Goal: Information Seeking & Learning: Learn about a topic

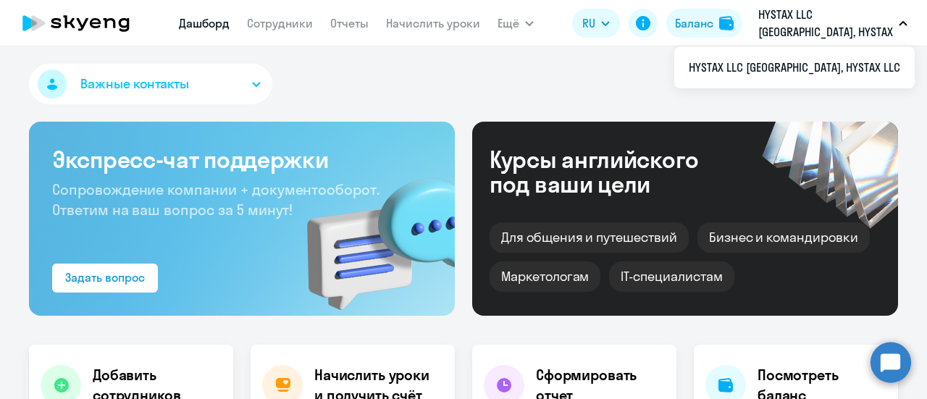
select select "30"
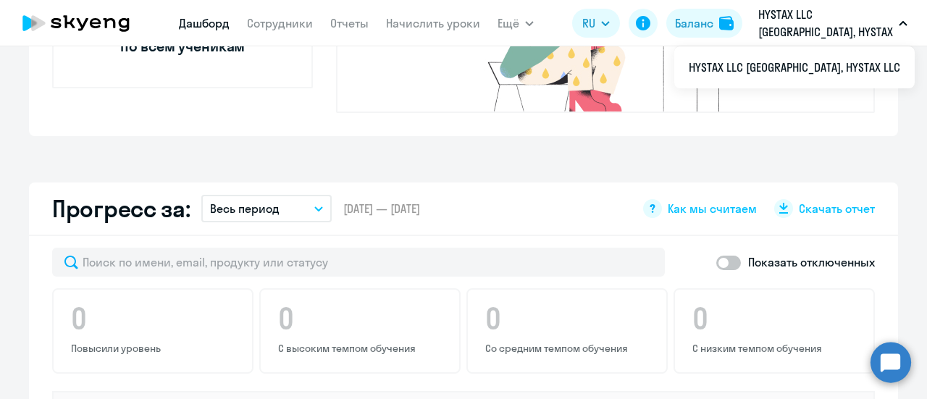
scroll to position [942, 0]
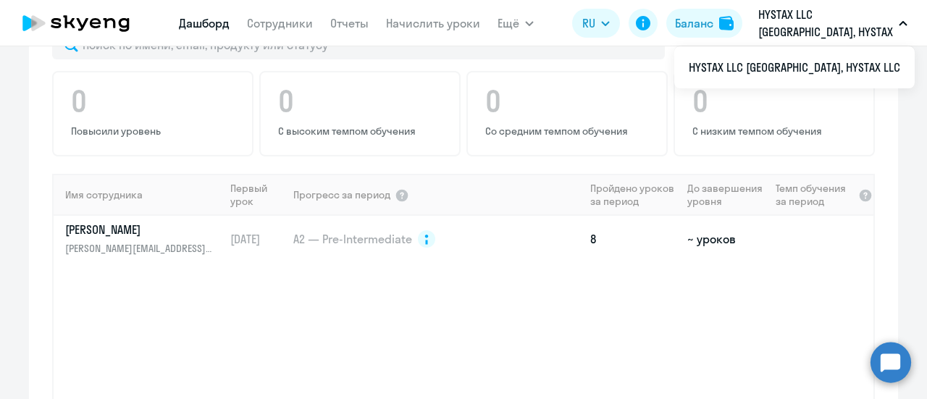
drag, startPoint x: 883, startPoint y: 237, endPoint x: 479, endPoint y: 280, distance: 406.5
click at [479, 280] on div "Имя сотрудника Первый урок Прогресс за период Пройдено уроков за период До заве…" at bounding box center [464, 325] width 820 height 303
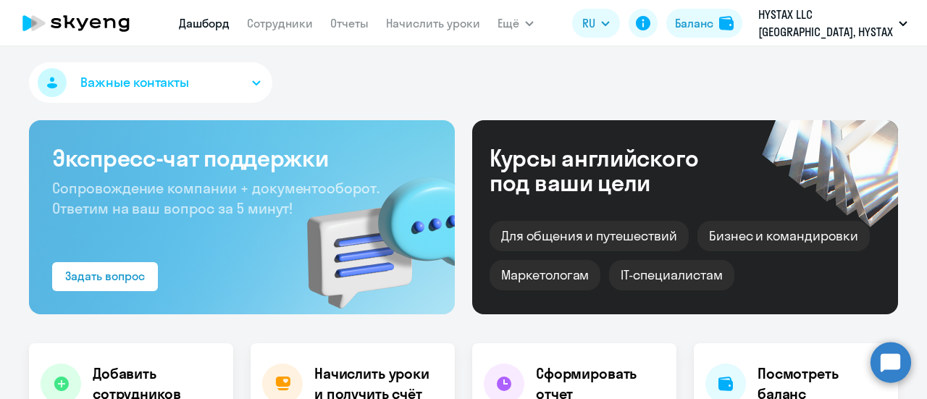
scroll to position [0, 0]
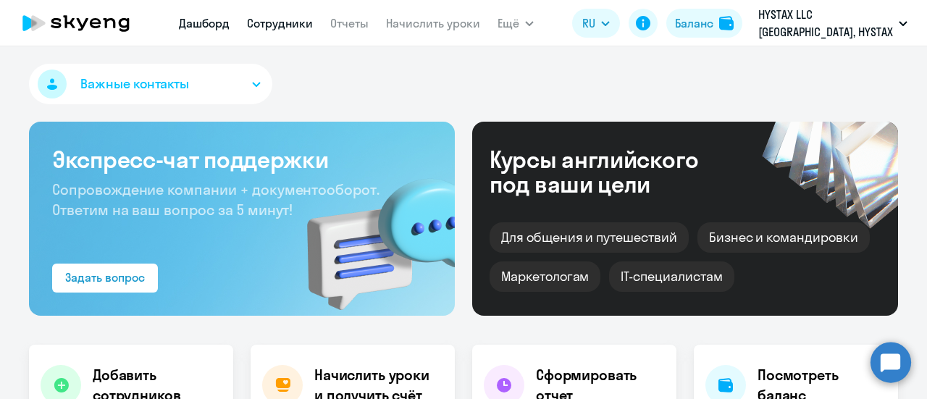
click at [298, 21] on link "Сотрудники" at bounding box center [280, 23] width 66 height 14
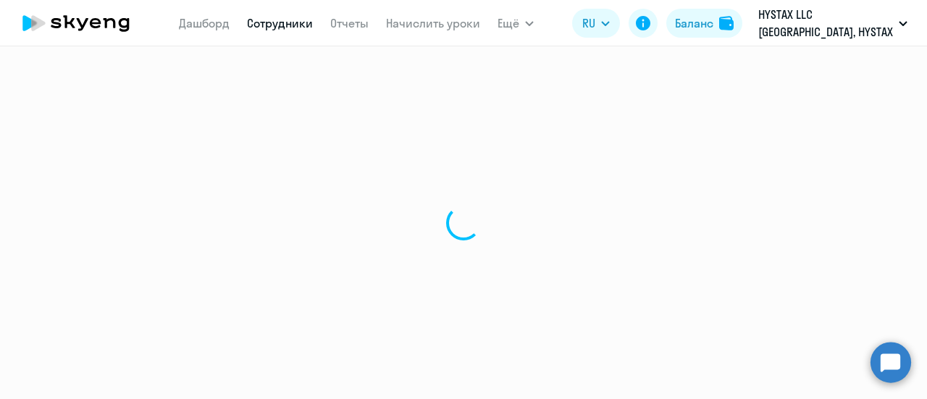
select select "30"
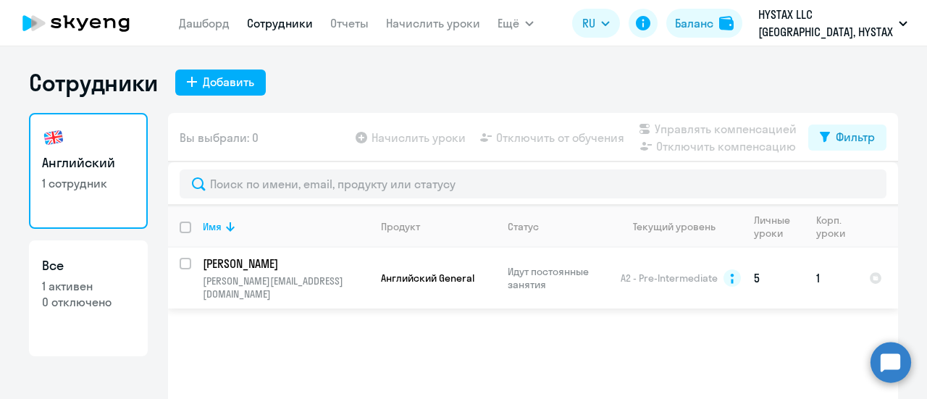
click at [823, 273] on td "1" at bounding box center [831, 278] width 53 height 61
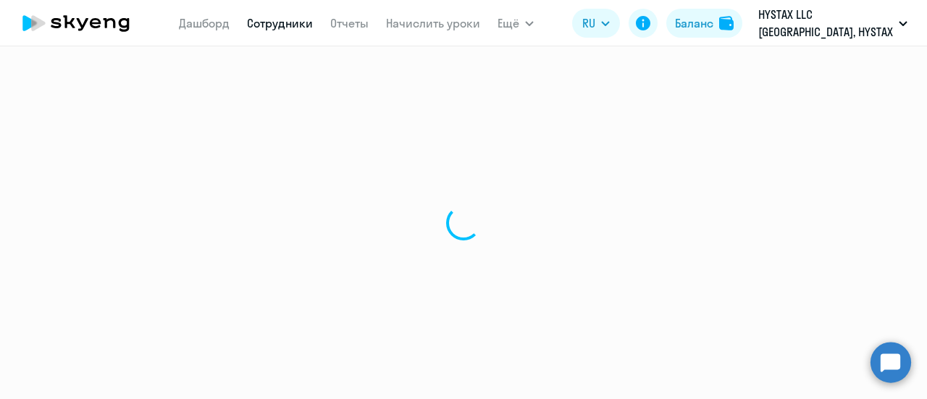
select select "english"
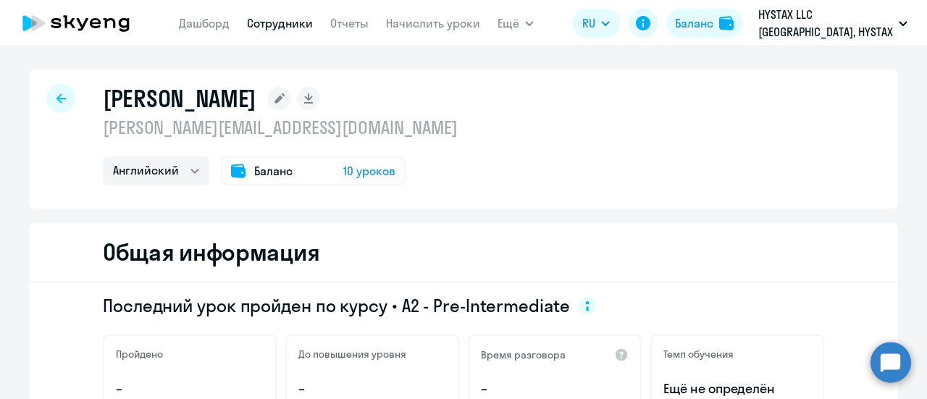
click at [361, 170] on span "10 уроков" at bounding box center [369, 170] width 52 height 17
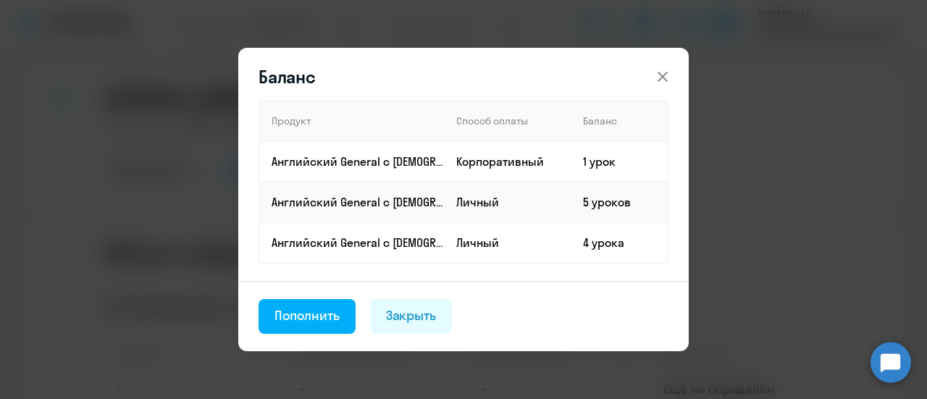
click at [659, 79] on icon at bounding box center [663, 77] width 10 height 10
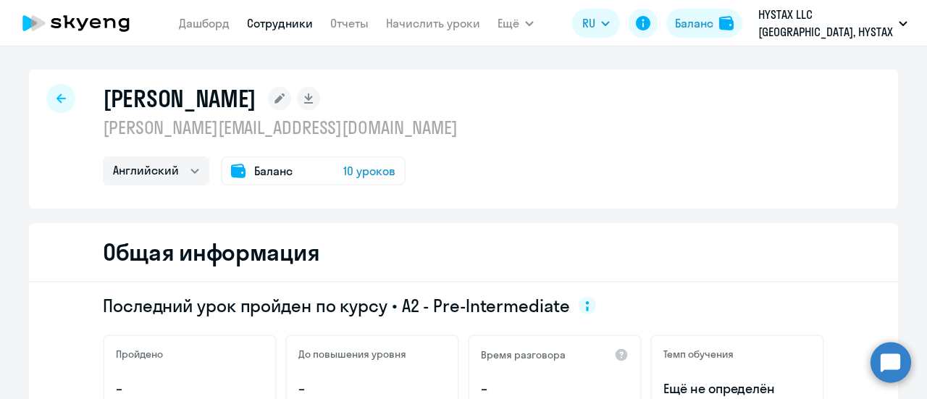
click at [61, 169] on div "Shatsillo Denis [EMAIL_ADDRESS][DOMAIN_NAME] Английский Баланс 10 уроков" at bounding box center [463, 139] width 869 height 139
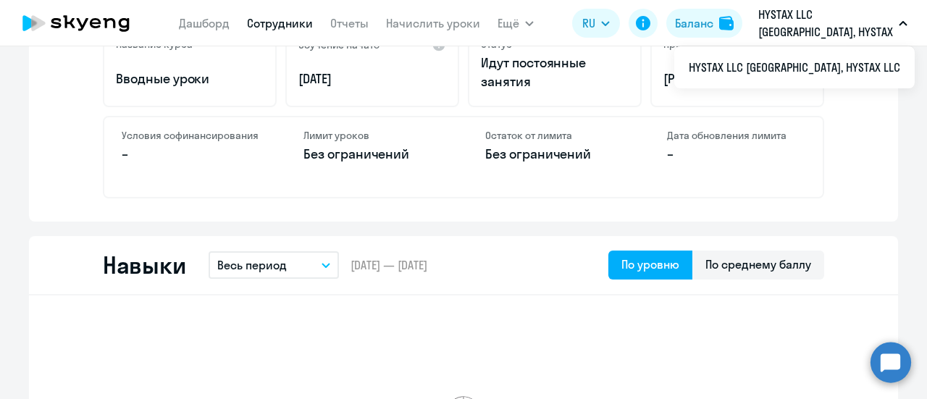
scroll to position [435, 0]
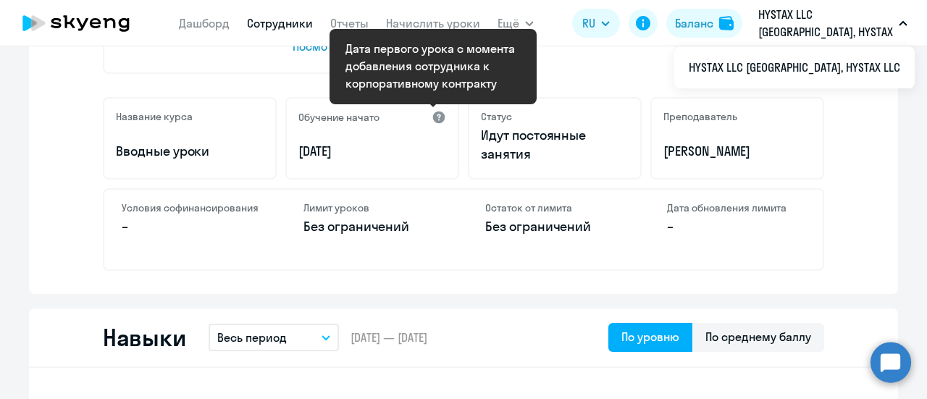
click at [436, 117] on div at bounding box center [439, 117] width 14 height 14
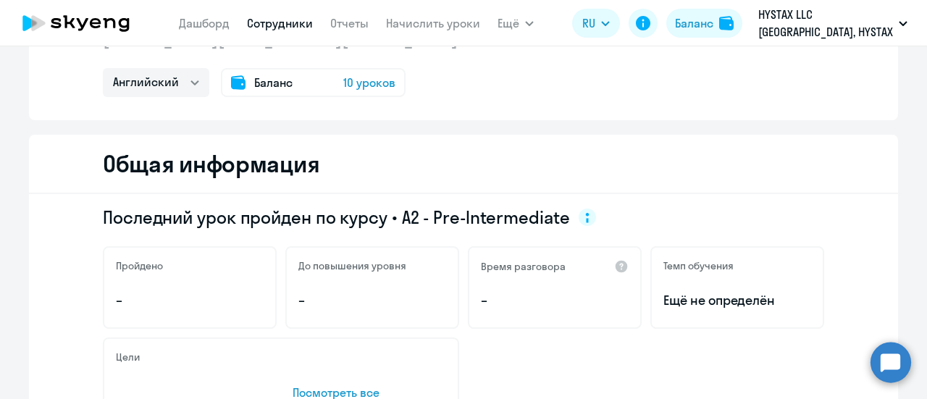
scroll to position [0, 0]
